Goal: Check status: Check status

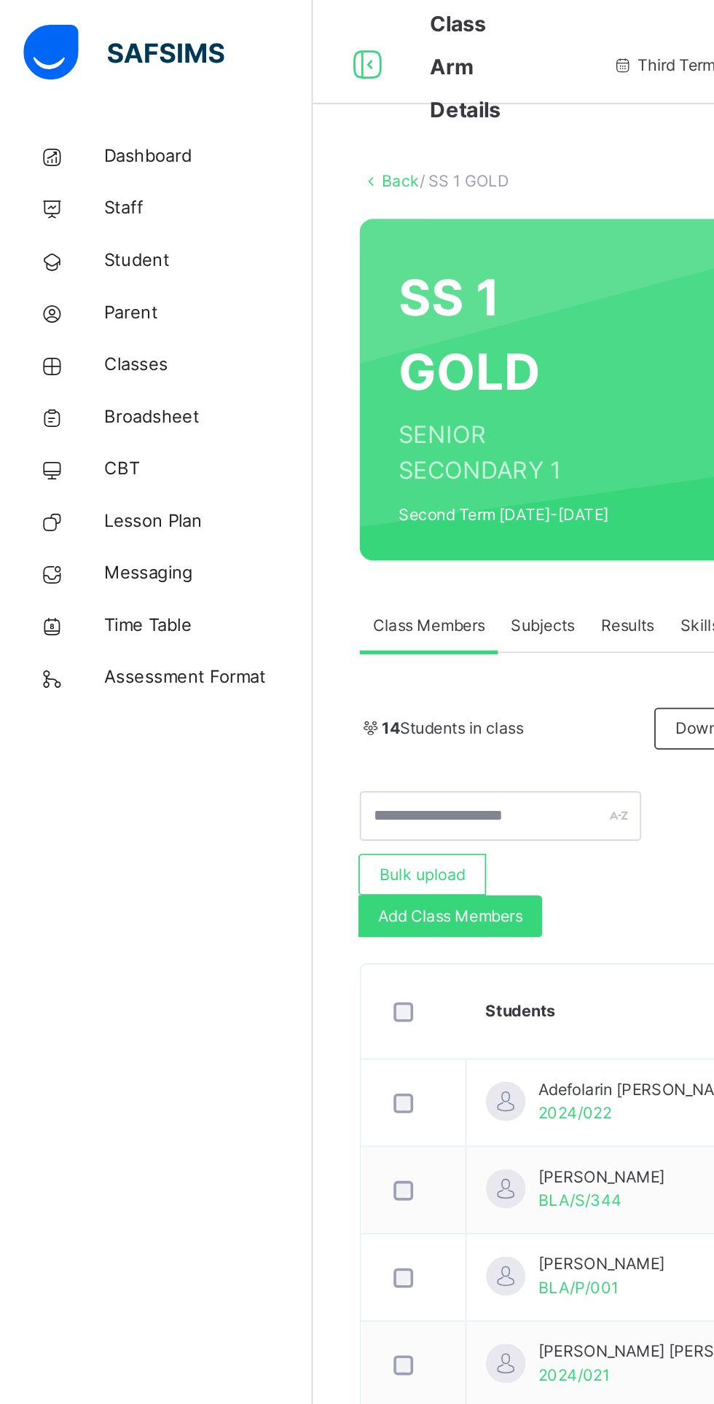
click at [103, 239] on span "Broadsheet" at bounding box center [116, 233] width 117 height 15
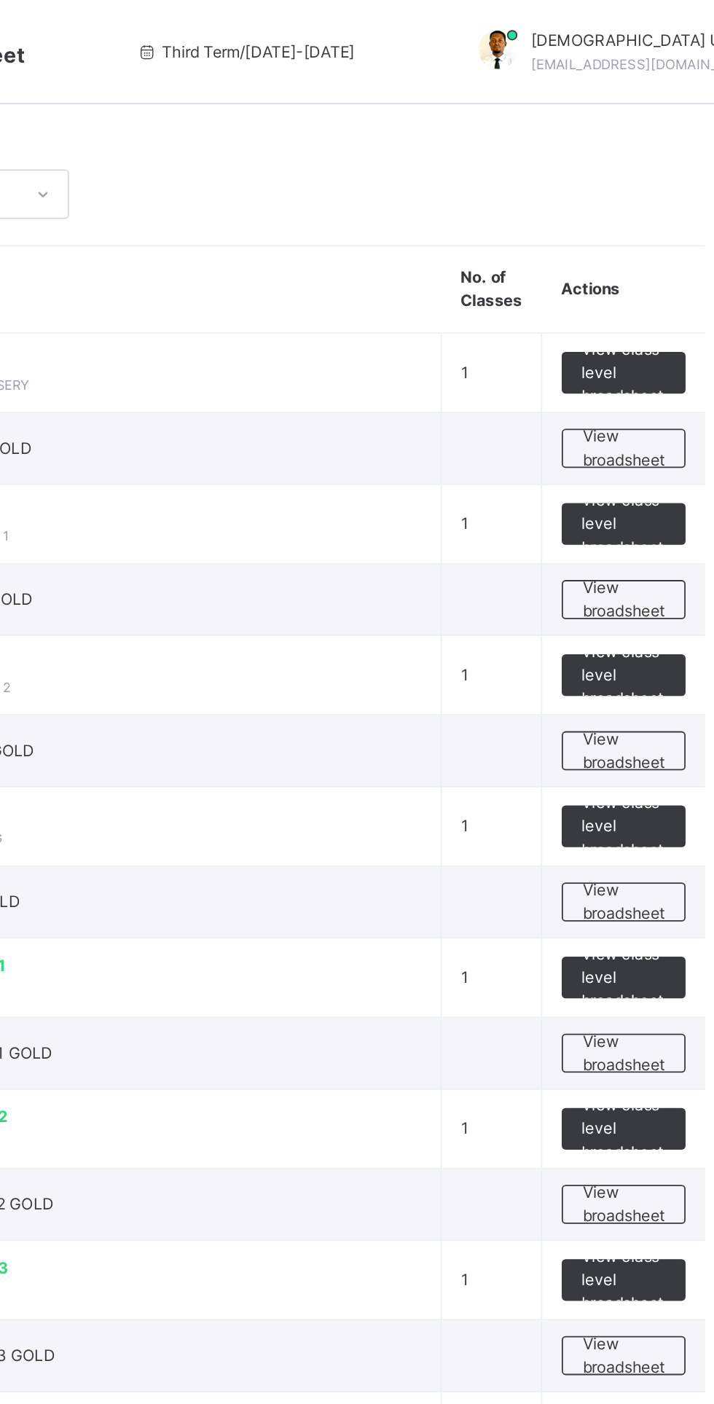
click at [639, 346] on td "View broadsheet" at bounding box center [643, 335] width 92 height 40
click at [645, 323] on td "View broadsheet" at bounding box center [643, 335] width 92 height 40
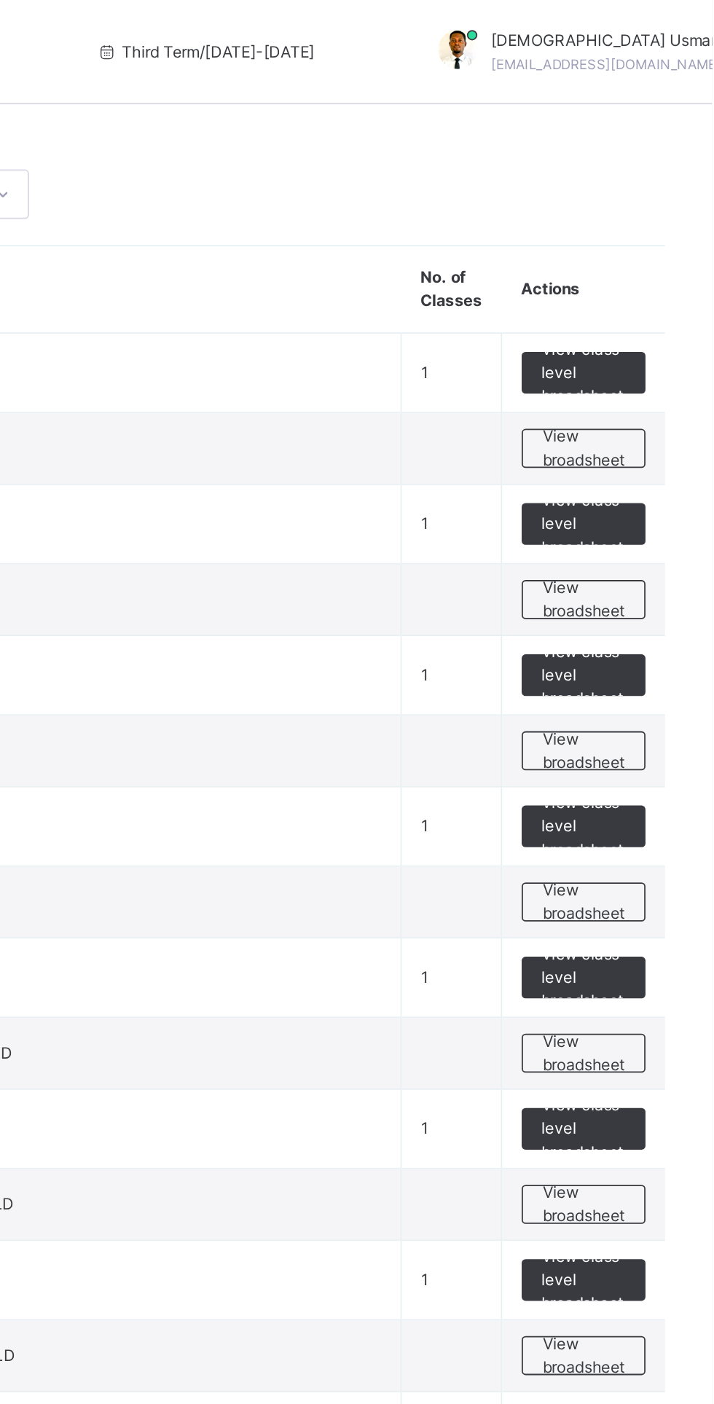
click at [546, 417] on td at bounding box center [569, 420] width 56 height 40
click at [649, 340] on span "View broadsheet" at bounding box center [642, 335] width 46 height 26
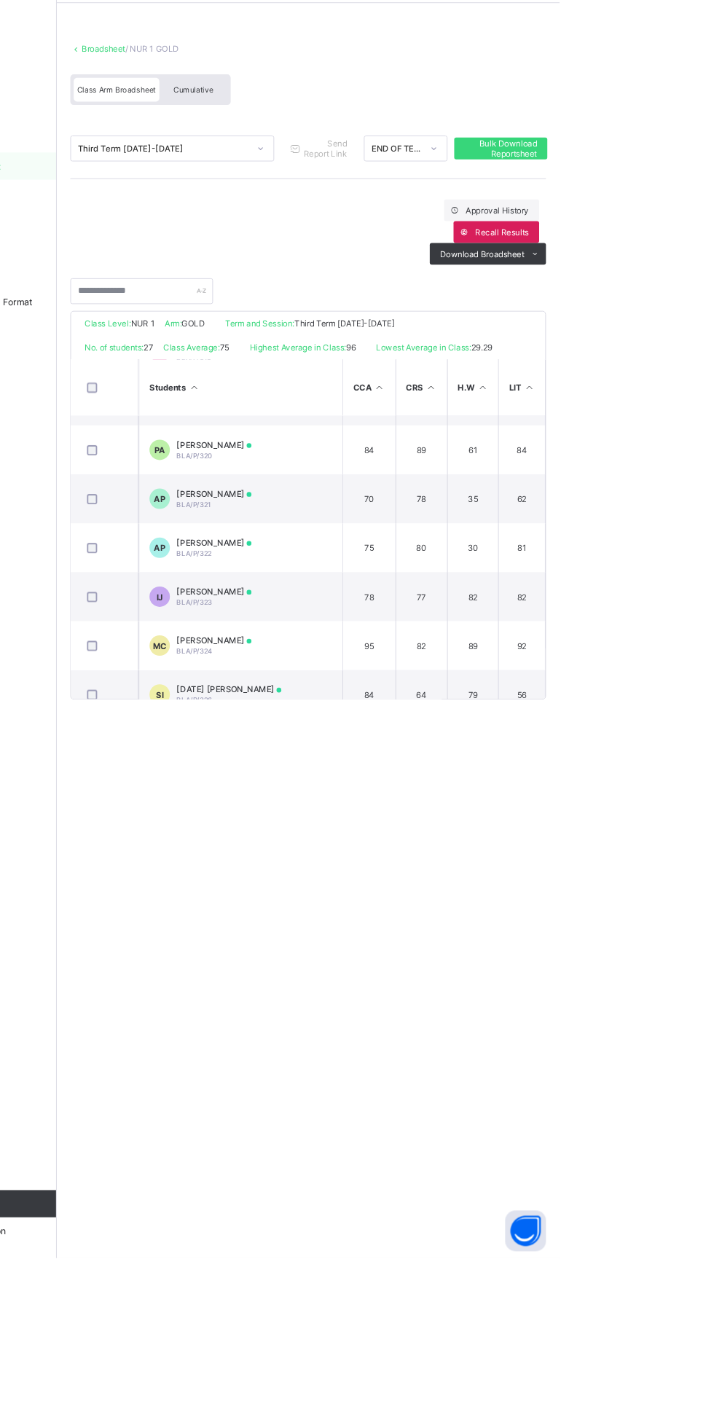
scroll to position [882, 0]
click at [331, 690] on span "[PERSON_NAME]" at bounding box center [344, 688] width 80 height 11
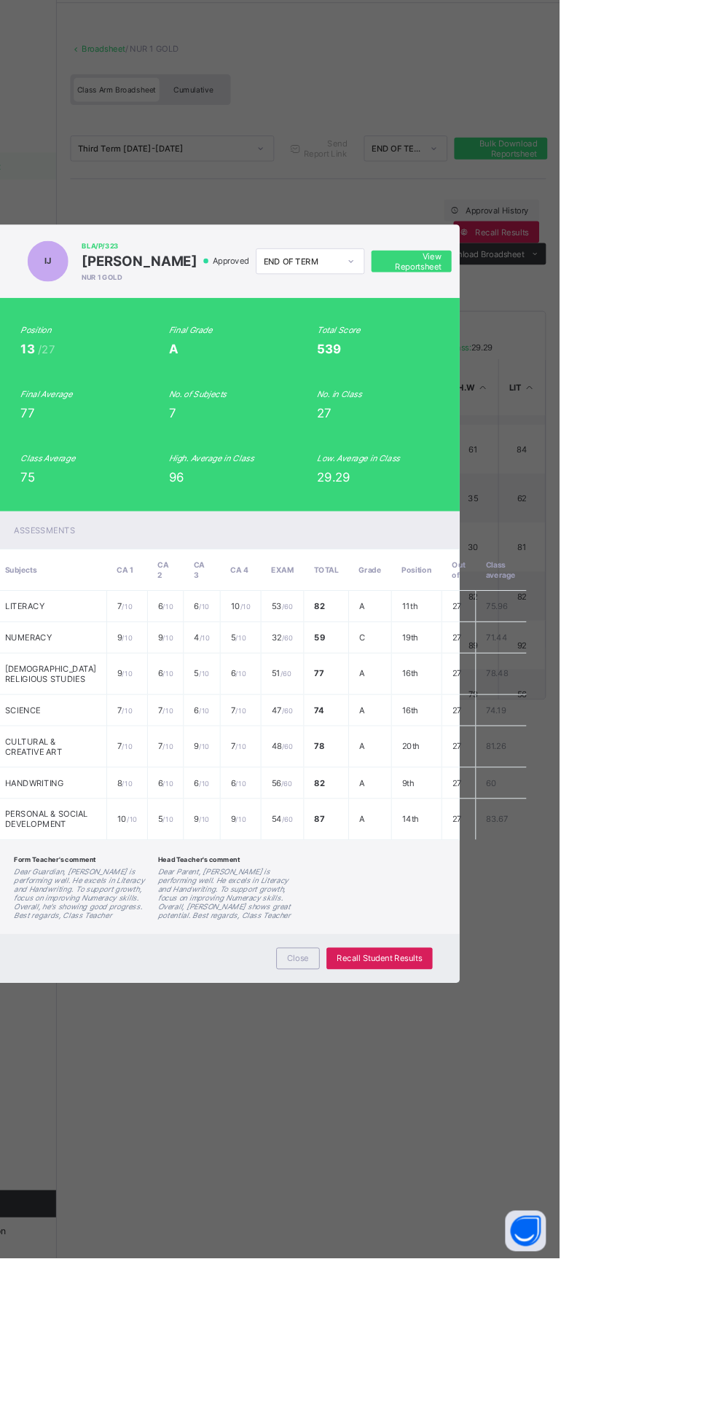
click at [445, 1088] on span "Close" at bounding box center [433, 1082] width 23 height 11
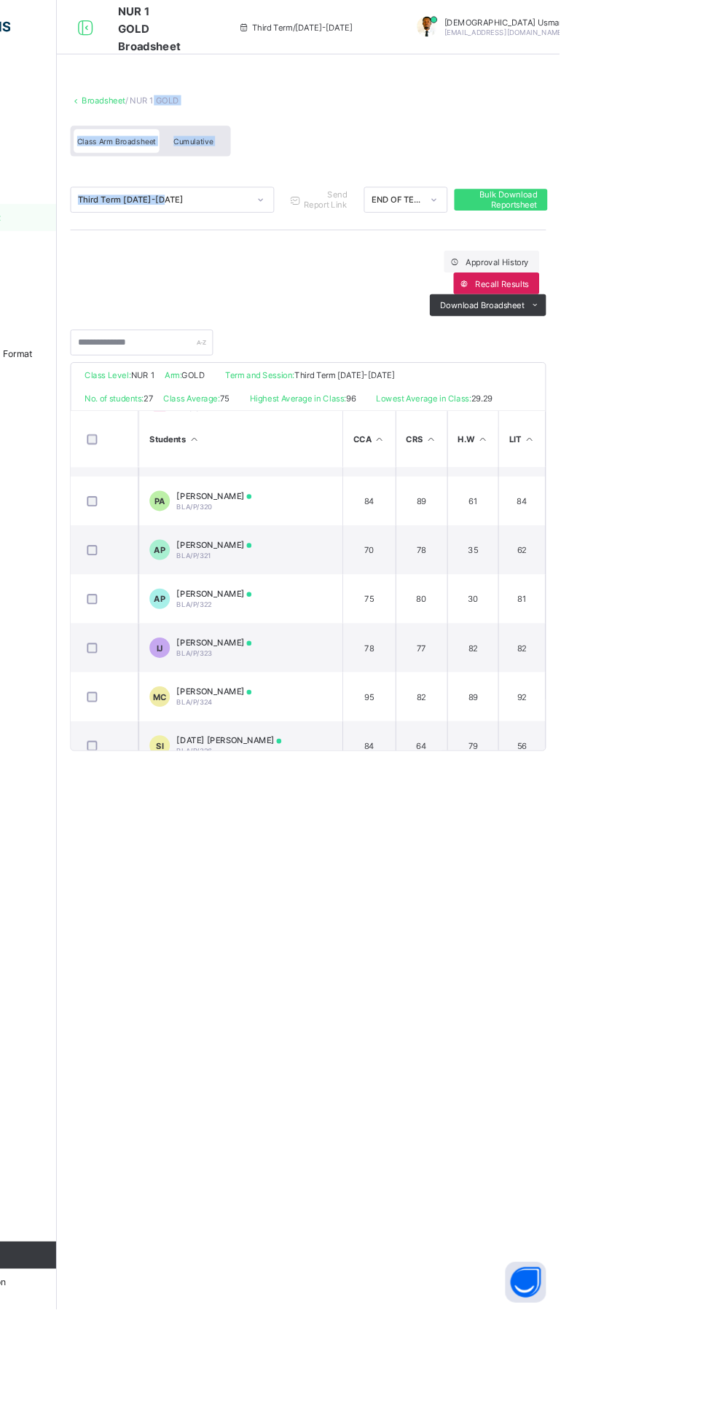
click at [427, 1060] on div "Broadsheet / NUR 1 GOLD Class Arm Broadsheet Cumulative Third Term 2024-2025 Se…" at bounding box center [444, 702] width 539 height 1404
click at [318, 149] on span "Cumulative" at bounding box center [321, 151] width 42 height 10
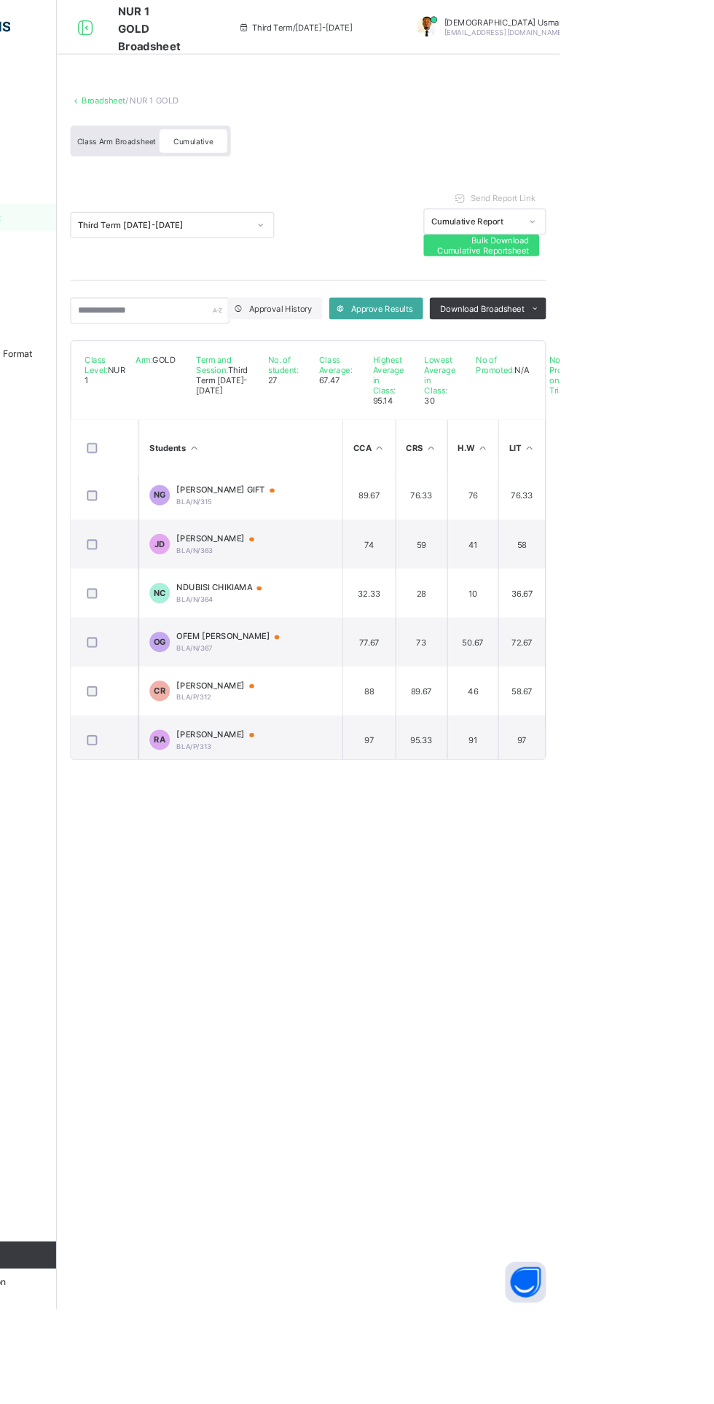
scroll to position [291, 0]
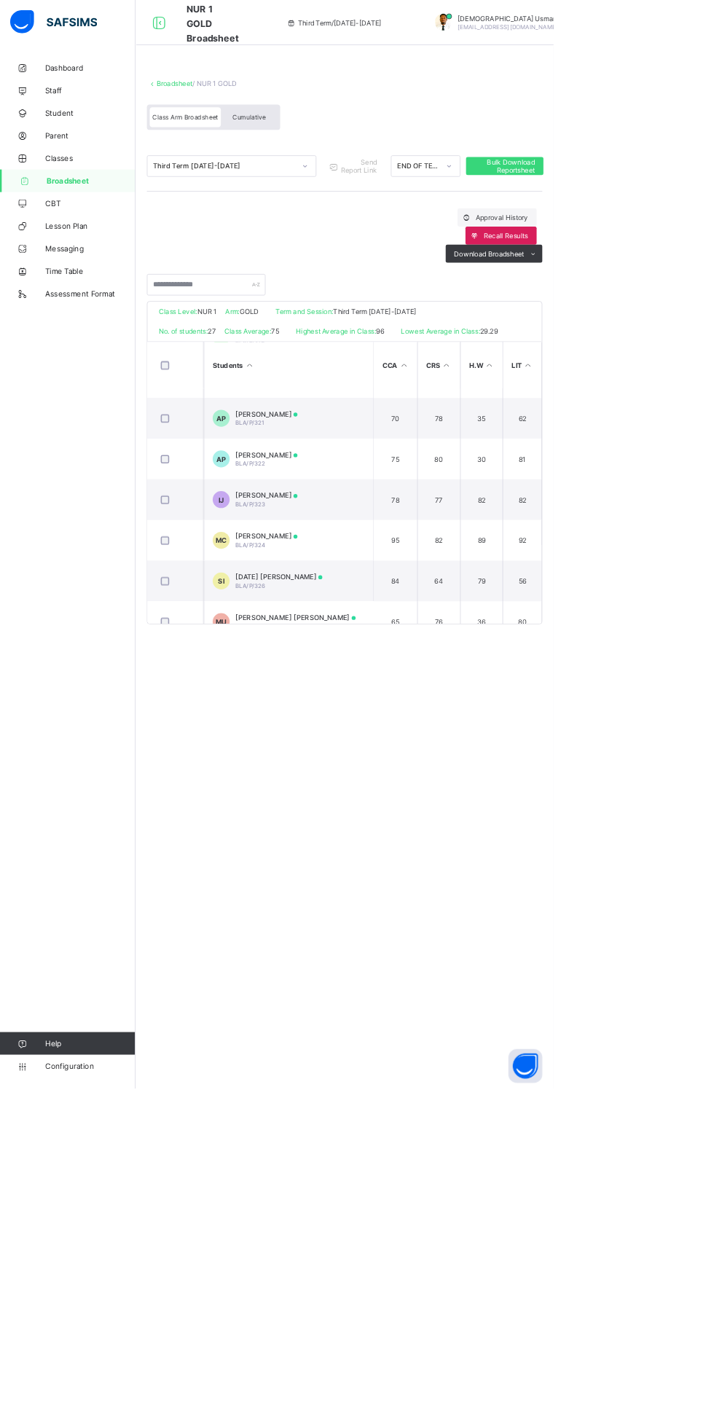
scroll to position [963, 0]
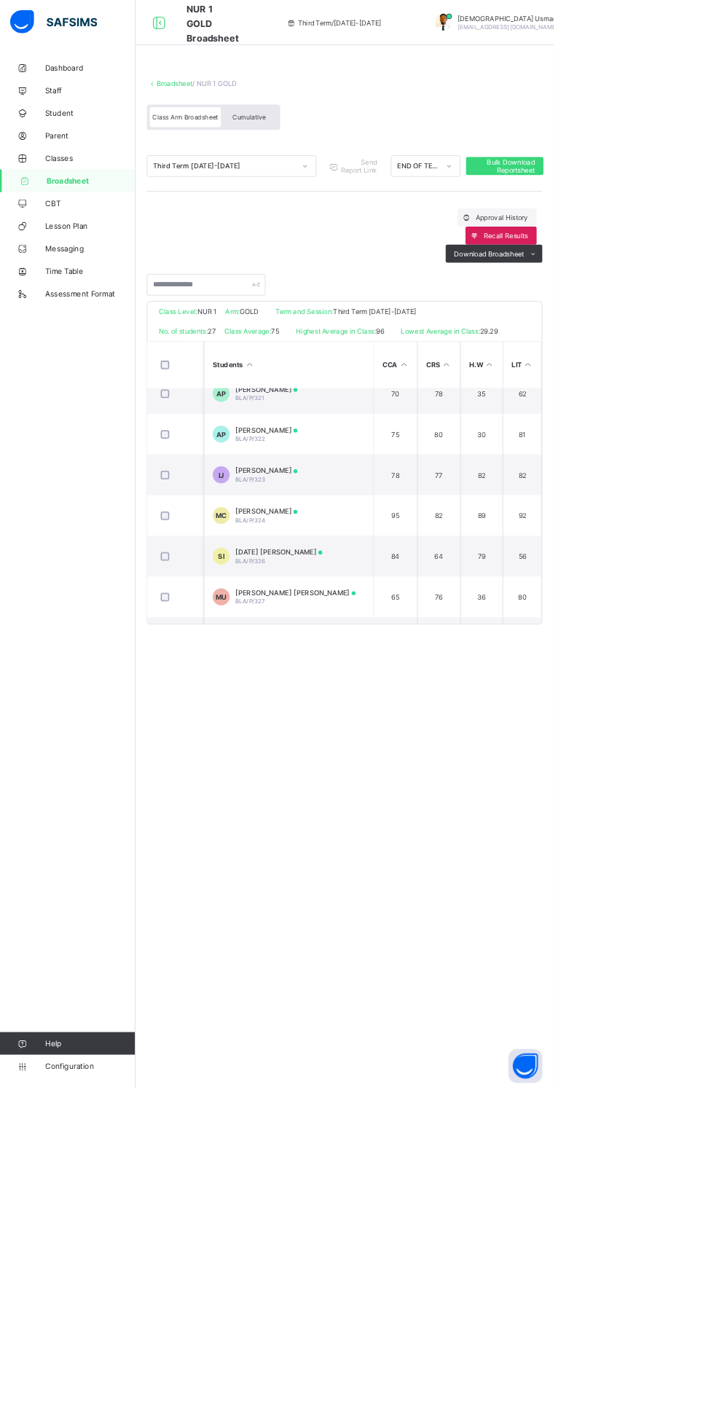
click at [377, 605] on span "[PERSON_NAME]" at bounding box center [344, 607] width 80 height 11
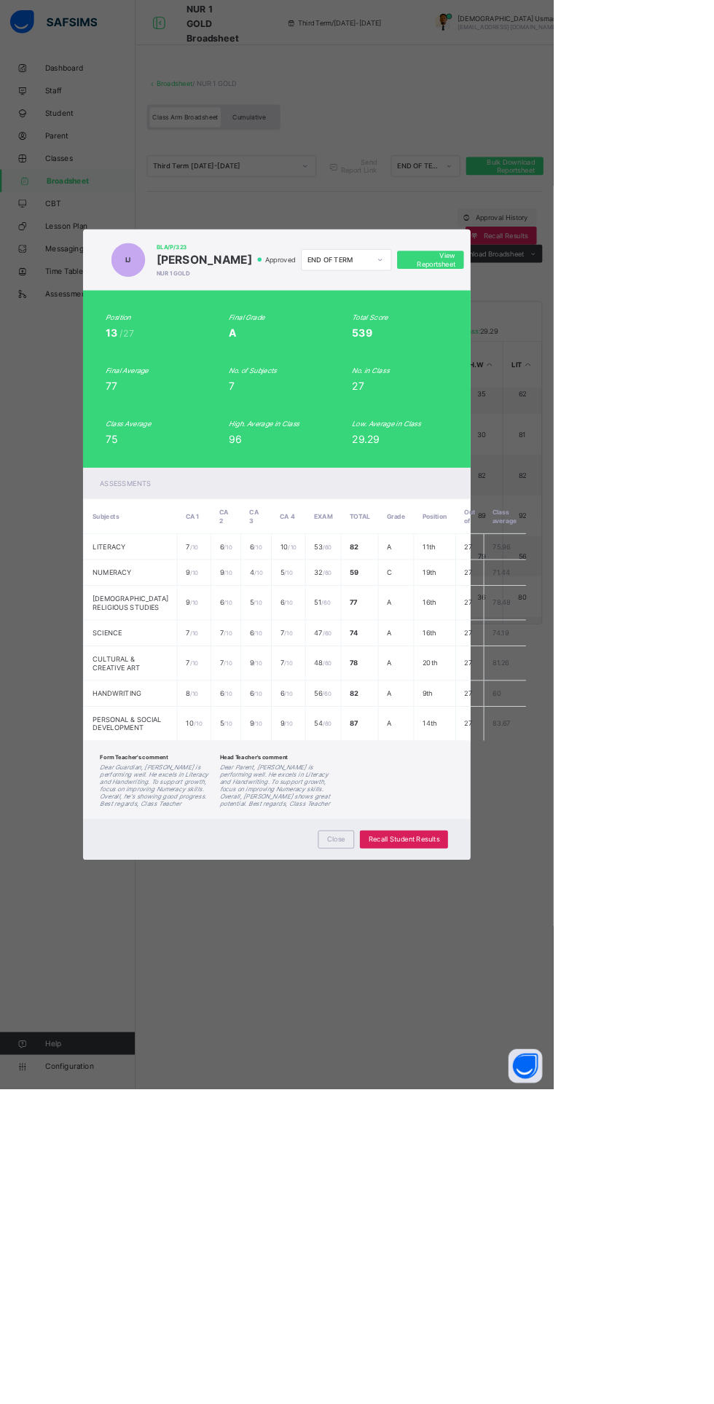
click at [587, 346] on span "View Reportsheet" at bounding box center [555, 335] width 64 height 22
click at [445, 1088] on span "Close" at bounding box center [433, 1082] width 23 height 11
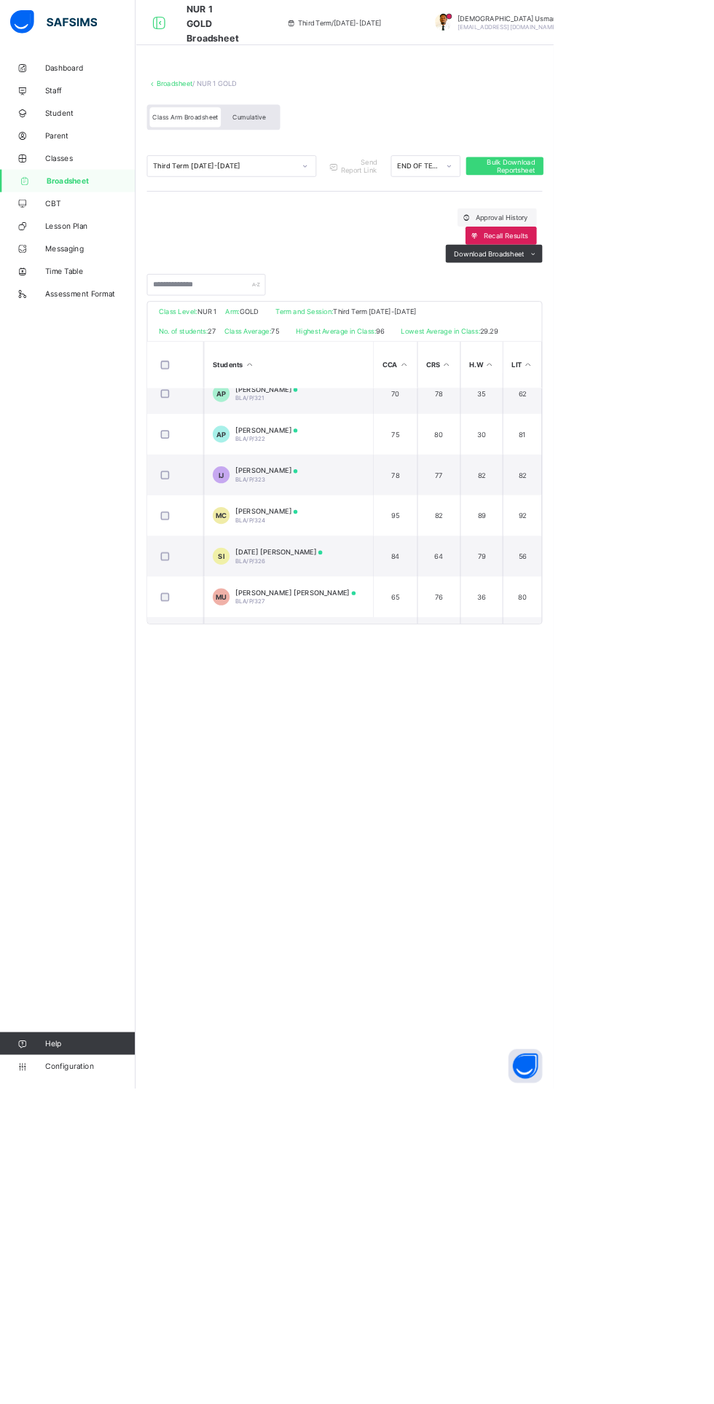
click at [332, 156] on div "Cumulative" at bounding box center [321, 150] width 73 height 25
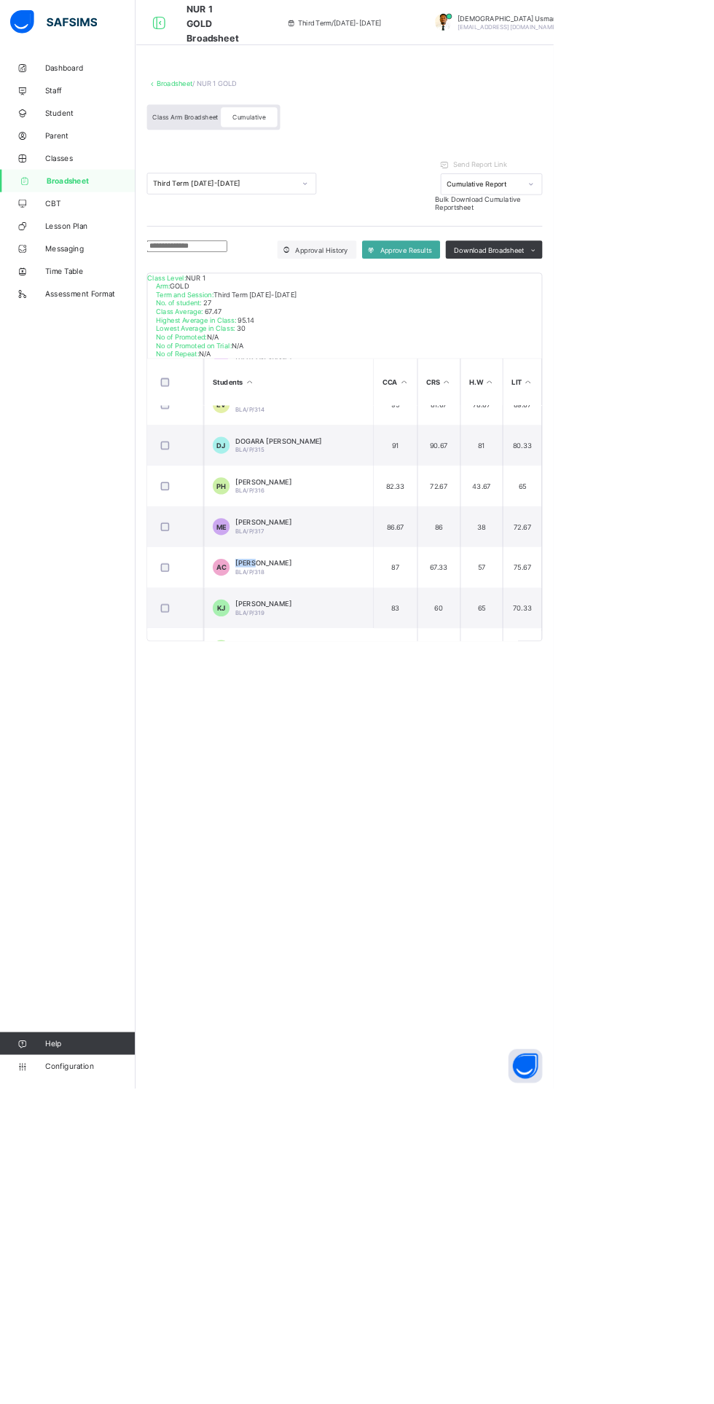
scroll to position [604, 0]
click at [350, 932] on div "Broadsheet / NUR 1 GOLD Class Arm Broadsheet Cumulative Third Term 2024-2025 Se…" at bounding box center [444, 702] width 539 height 1404
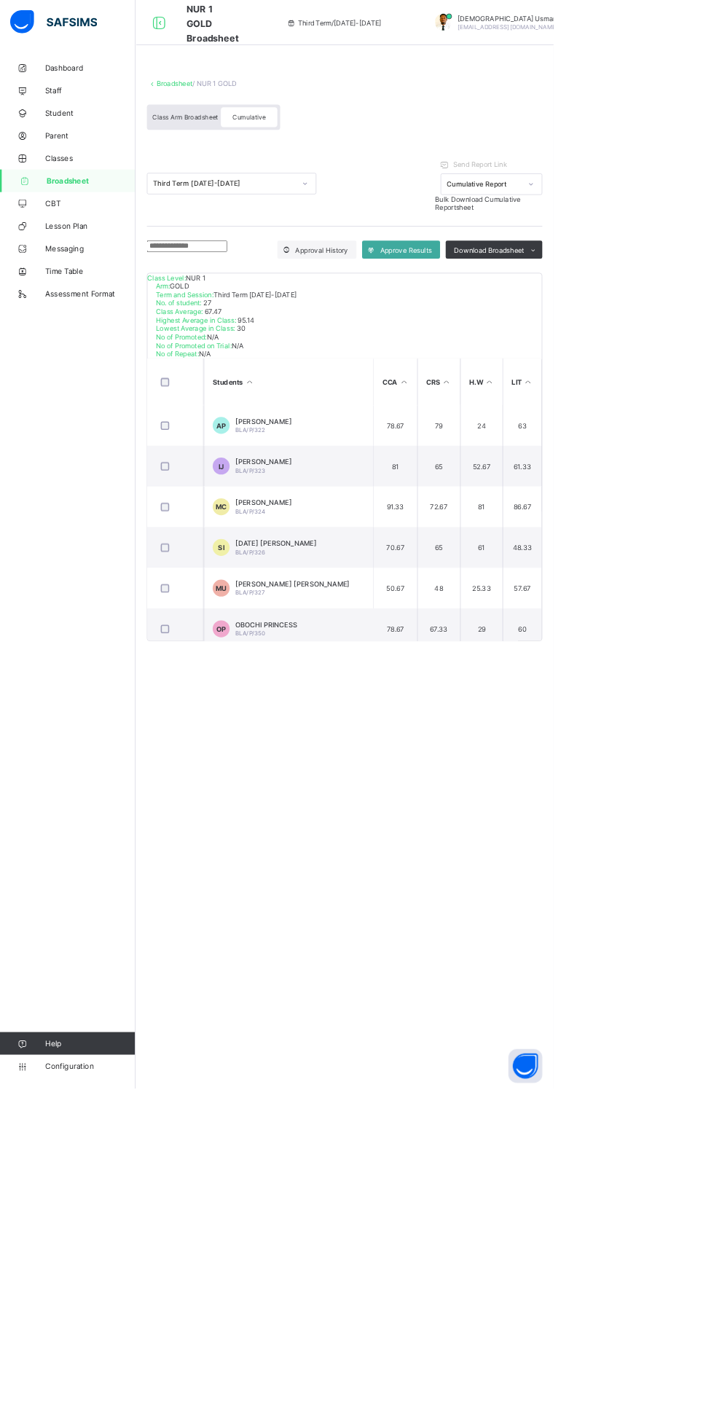
scroll to position [1000, 0]
click at [337, 595] on span "[PERSON_NAME]" at bounding box center [340, 591] width 73 height 11
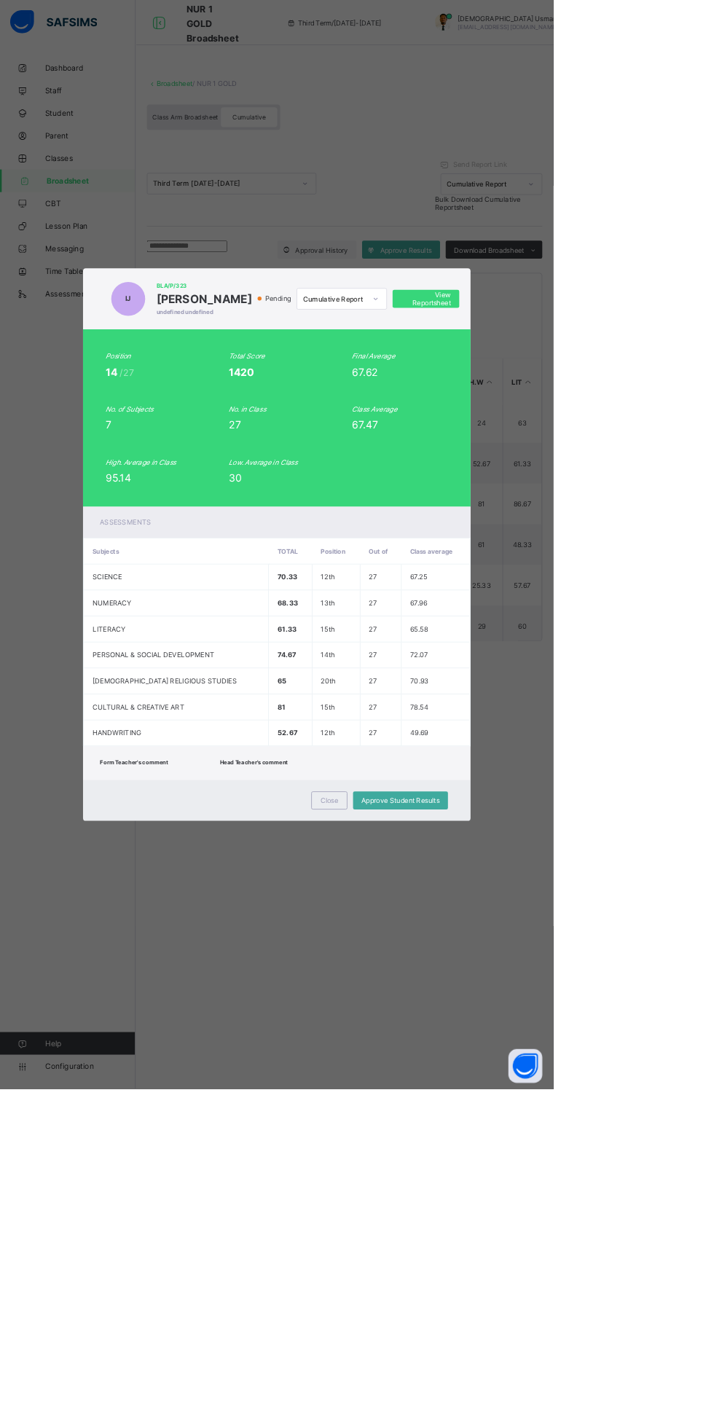
click at [581, 396] on span "View Reportsheet" at bounding box center [549, 385] width 64 height 22
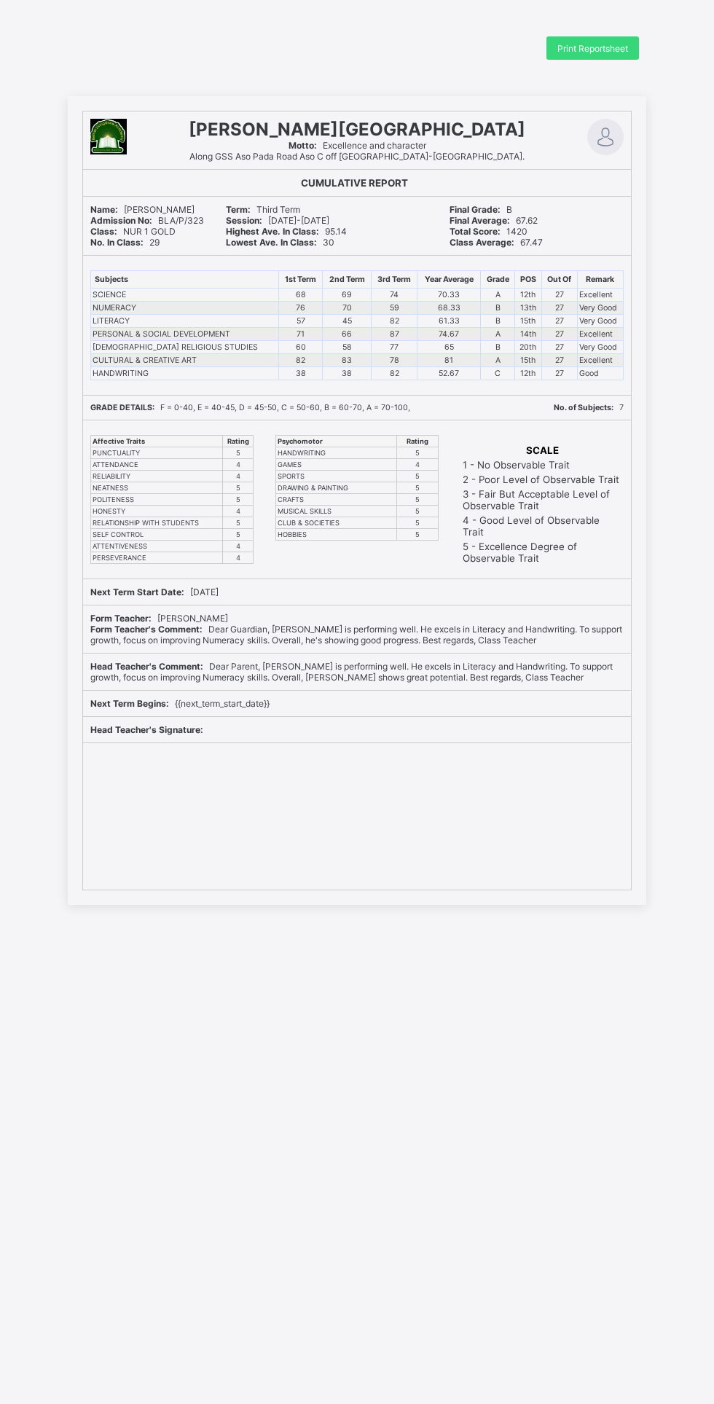
click at [591, 56] on div "Print Reportsheet" at bounding box center [592, 47] width 93 height 23
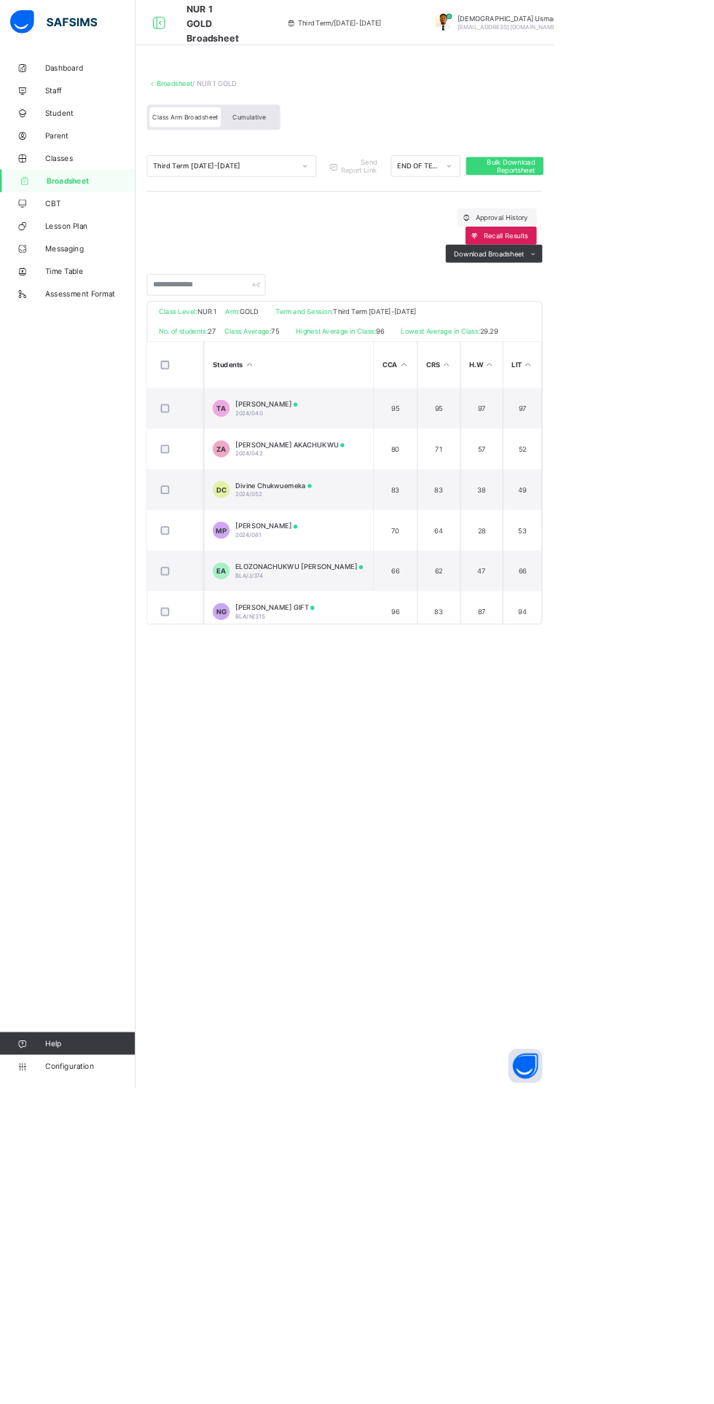
click at [99, 235] on span "Broadsheet" at bounding box center [117, 233] width 114 height 12
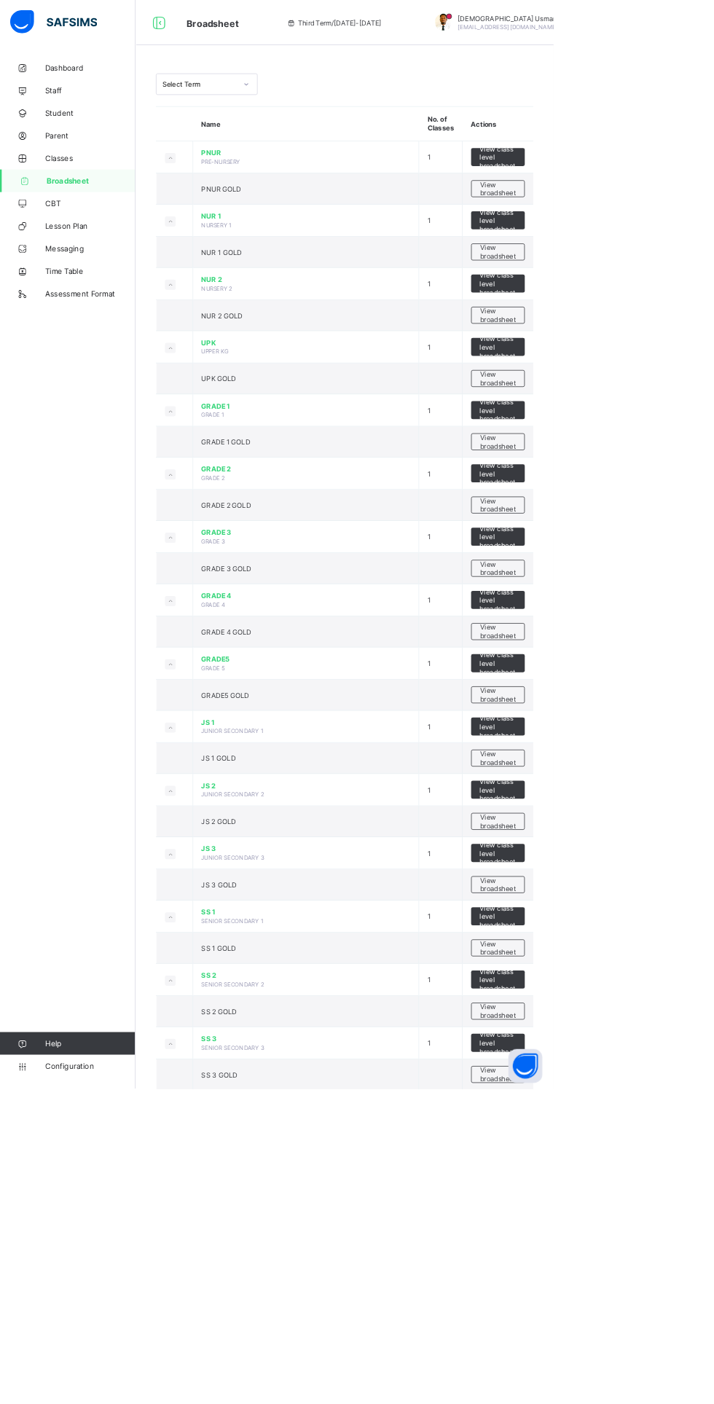
click at [641, 893] on span "View broadsheet" at bounding box center [642, 896] width 46 height 22
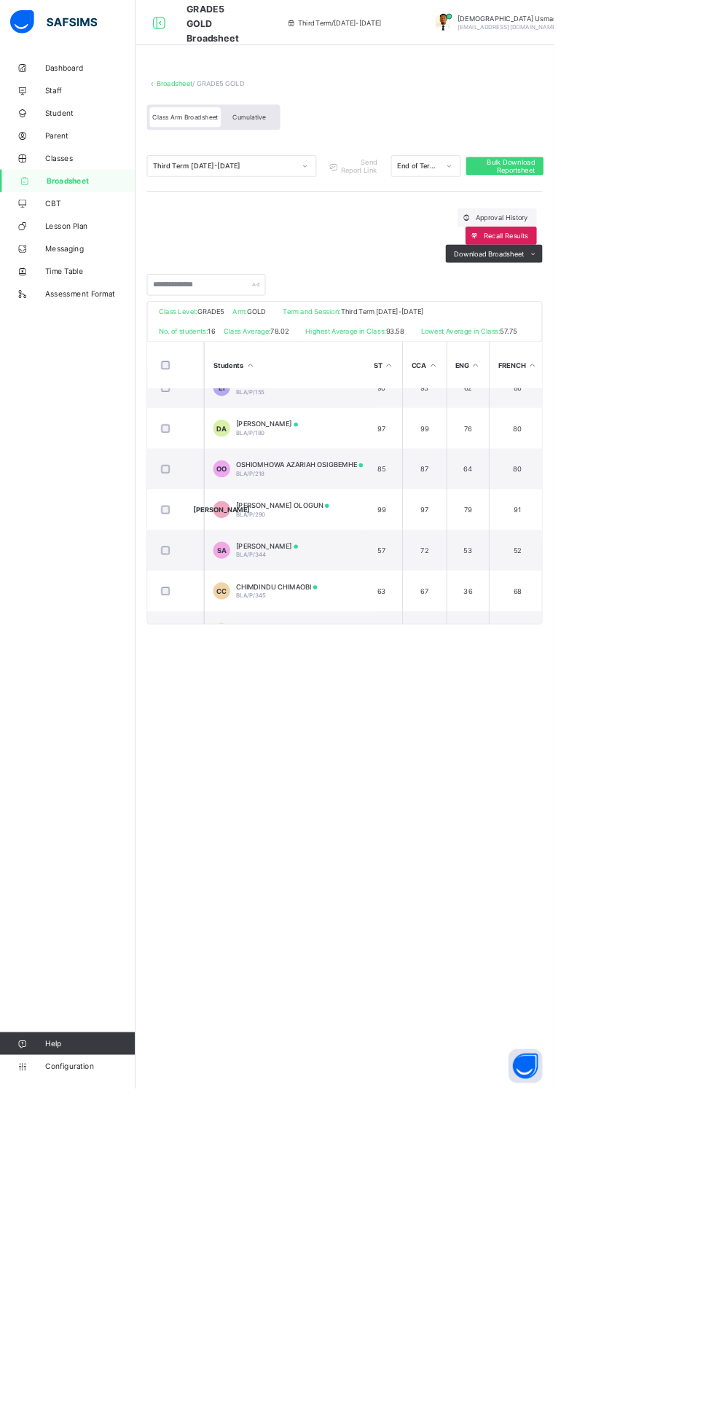
scroll to position [482, 17]
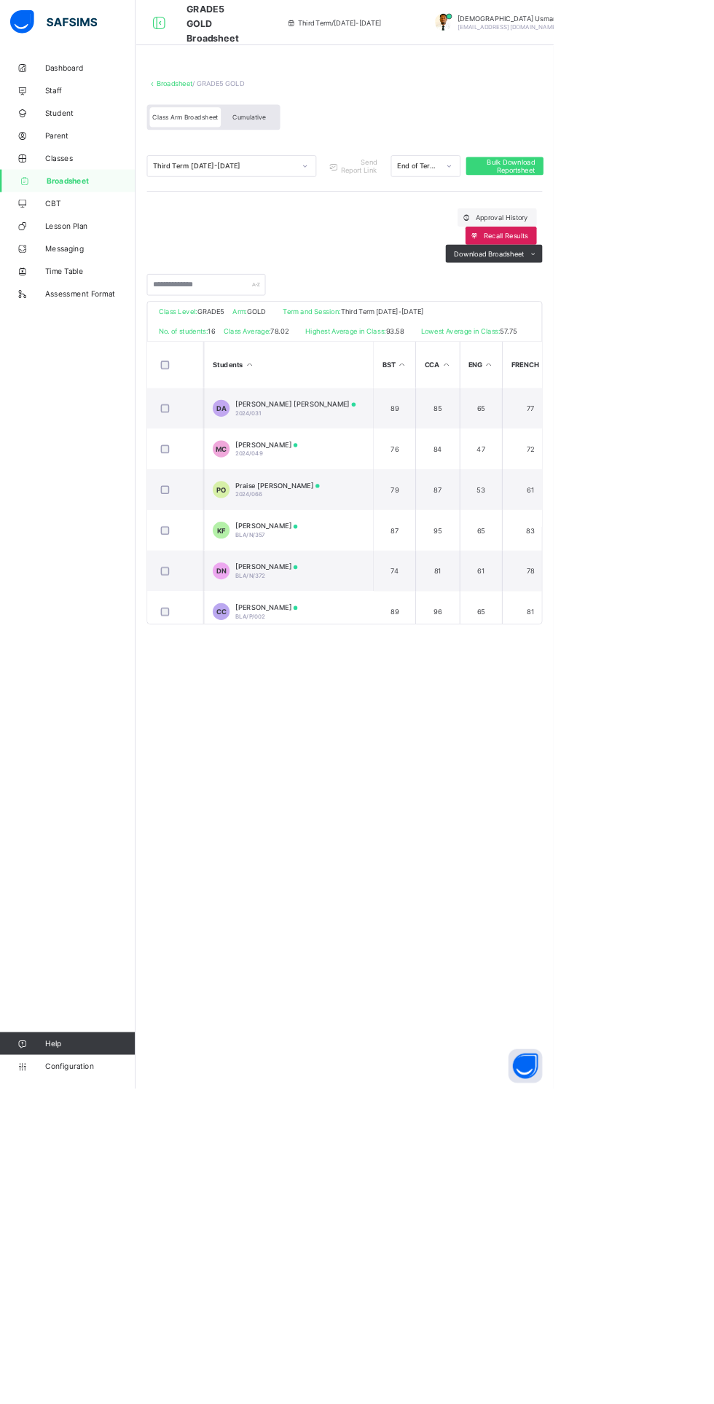
click at [80, 239] on link "Broadsheet" at bounding box center [87, 233] width 175 height 29
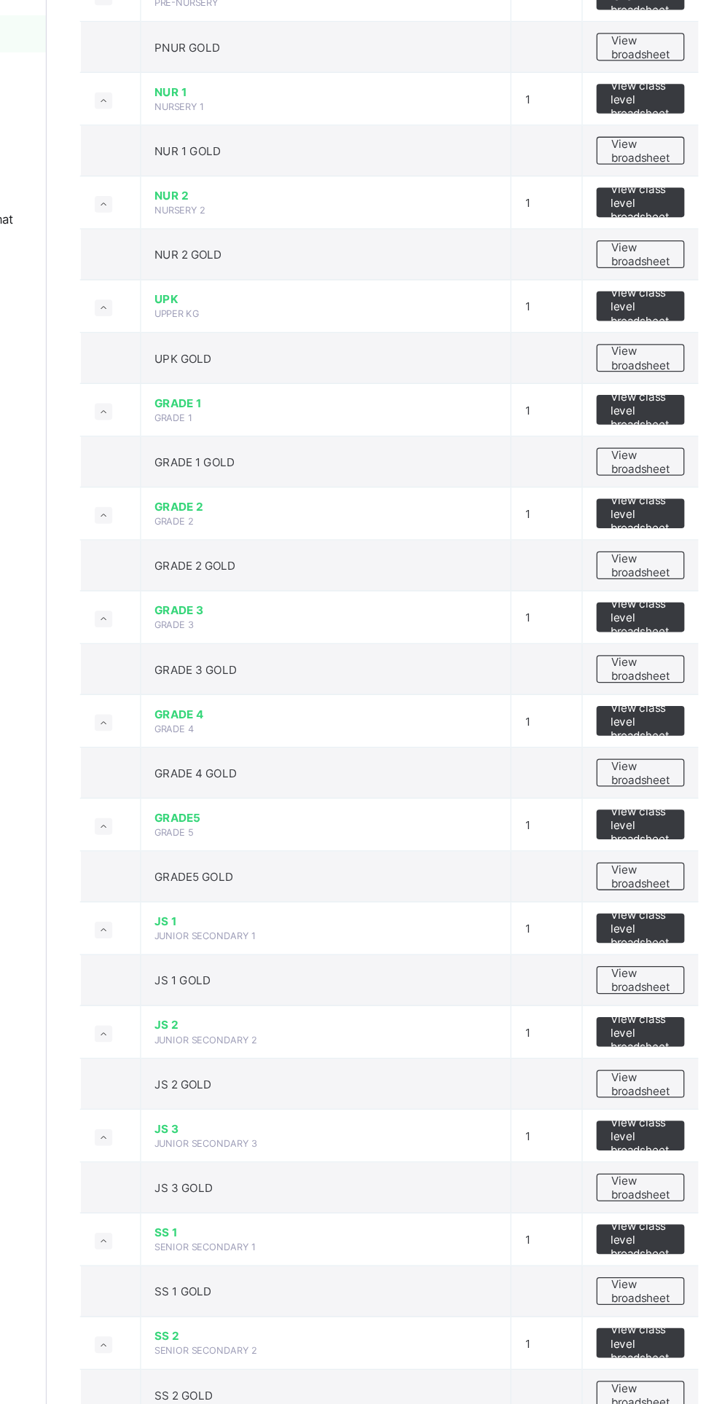
click at [628, 494] on span "View broadsheet" at bounding box center [642, 488] width 46 height 22
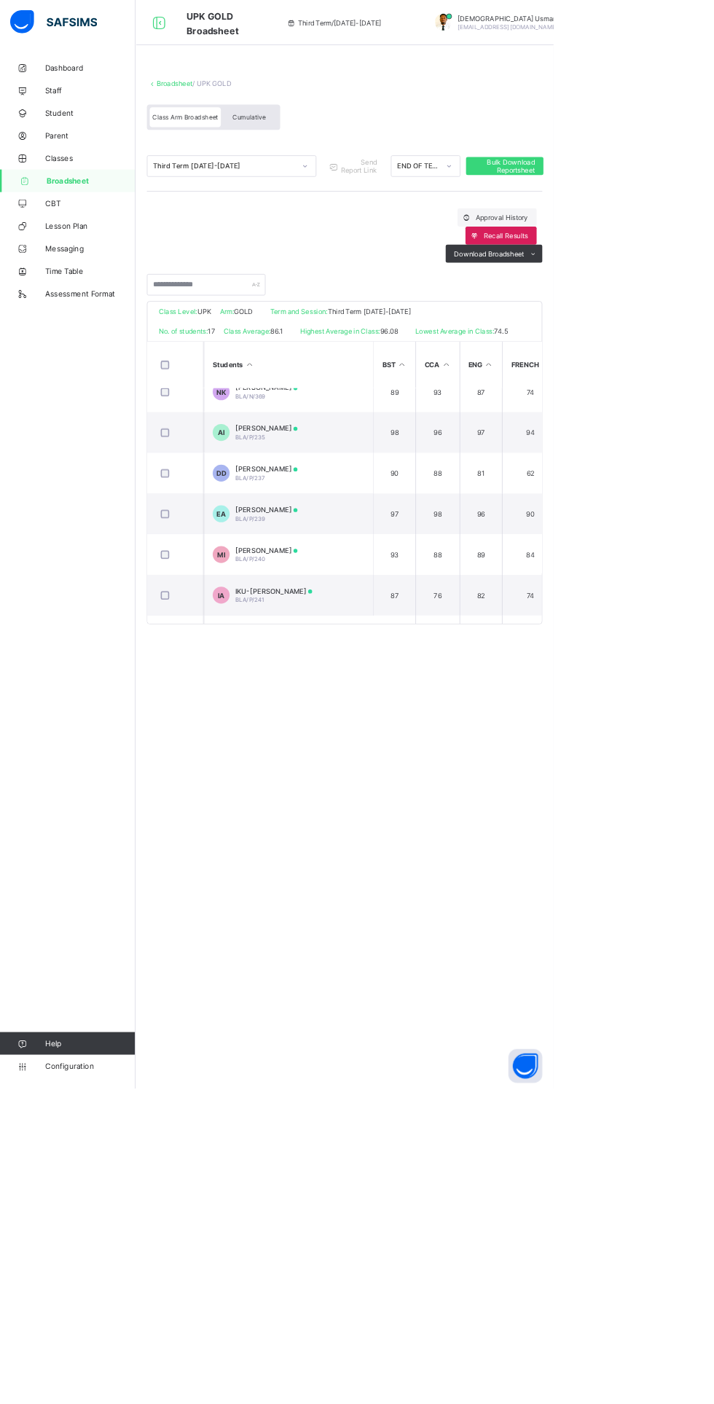
scroll to position [185, 0]
click at [310, 144] on div "Cumulative" at bounding box center [321, 150] width 73 height 25
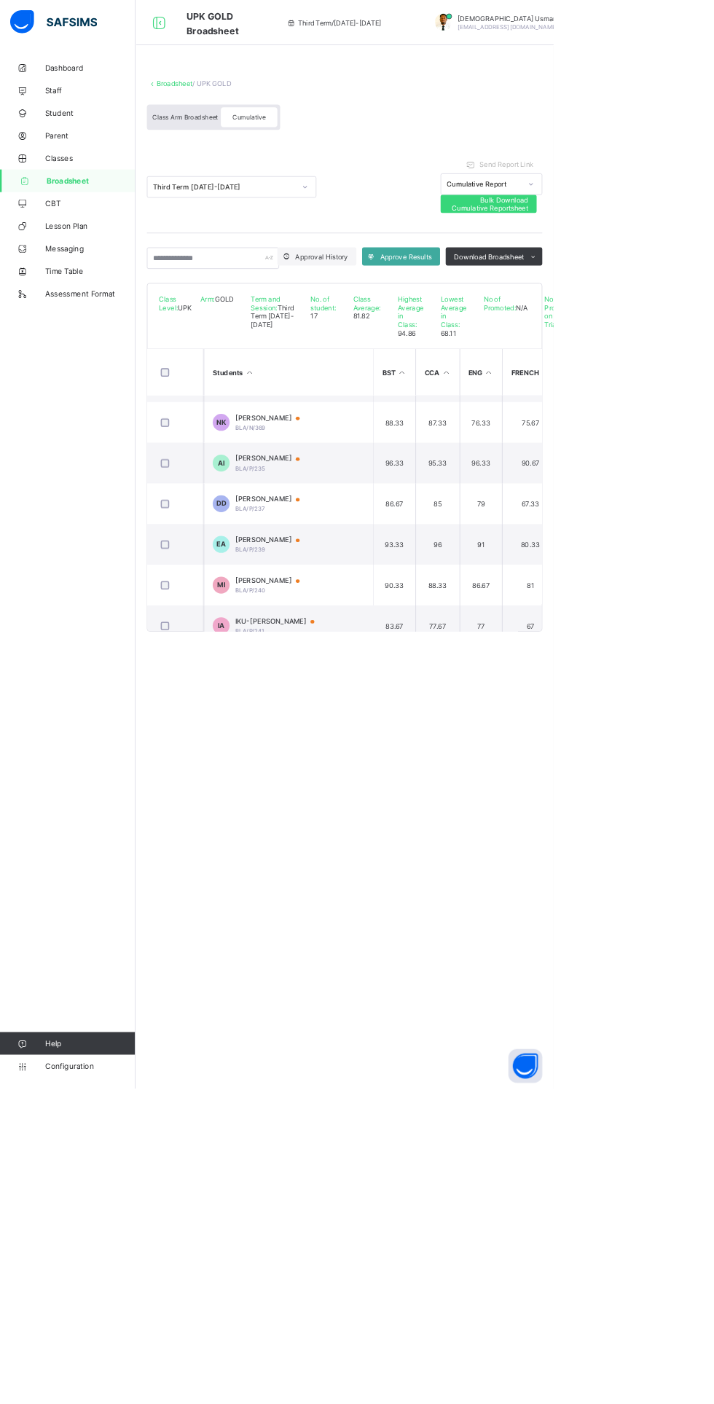
scroll to position [157, 0]
click at [363, 747] on span "[PERSON_NAME]" at bounding box center [352, 741] width 97 height 12
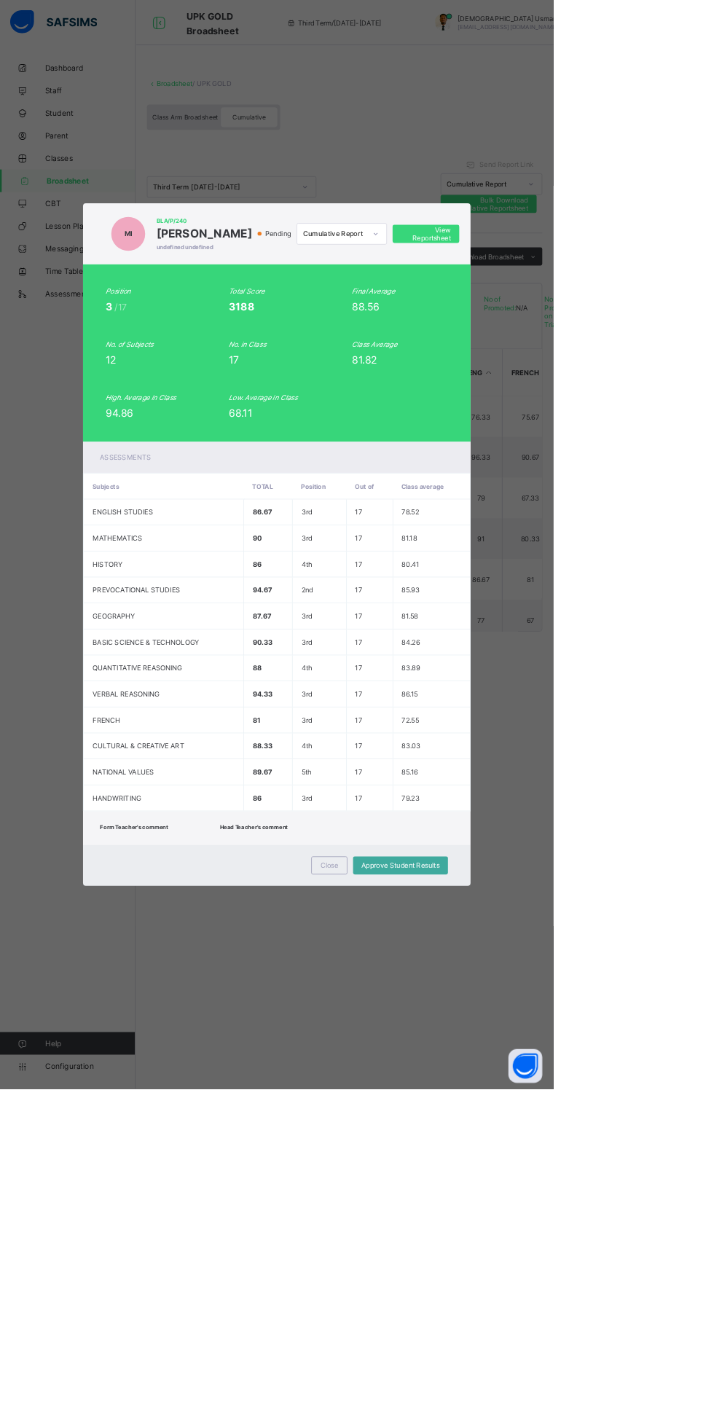
click at [581, 313] on span "View Reportsheet" at bounding box center [549, 302] width 64 height 22
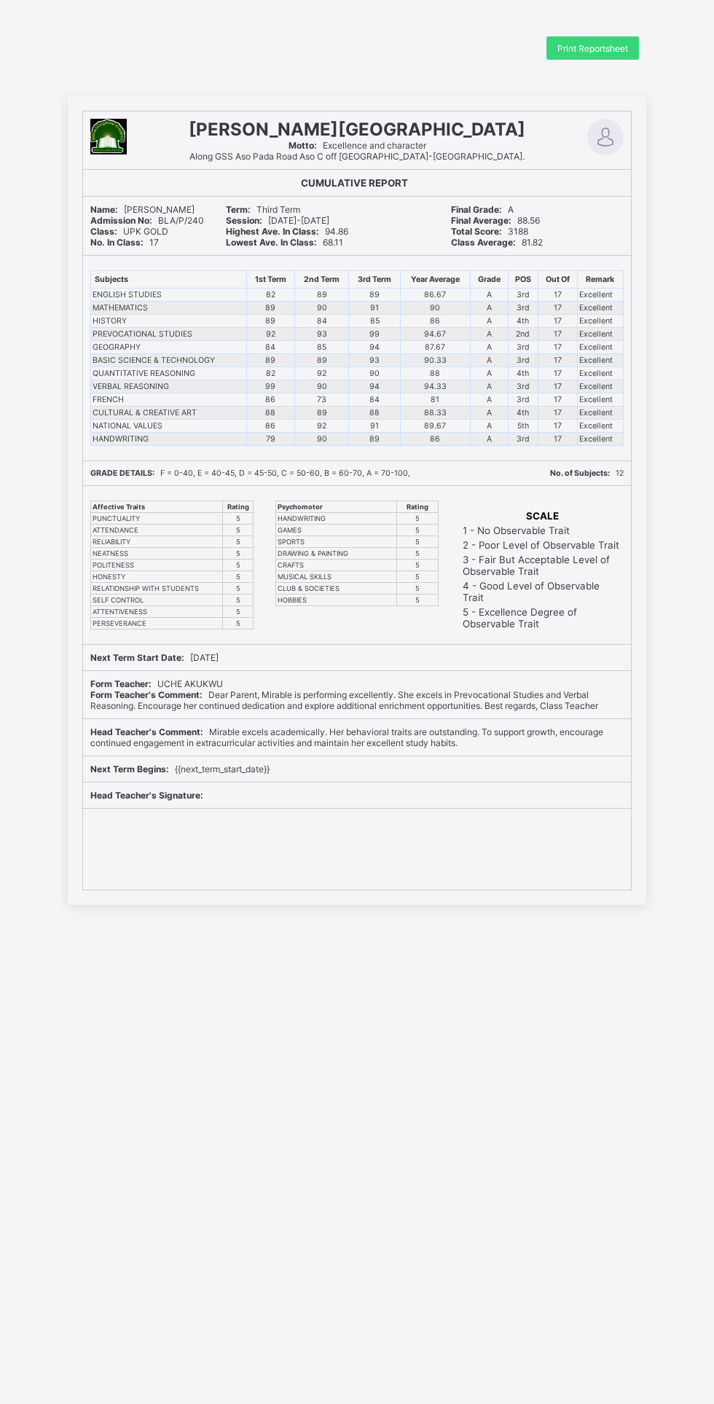
click at [565, 54] on div "Print Reportsheet" at bounding box center [592, 47] width 93 height 23
